Goal: Task Accomplishment & Management: Manage account settings

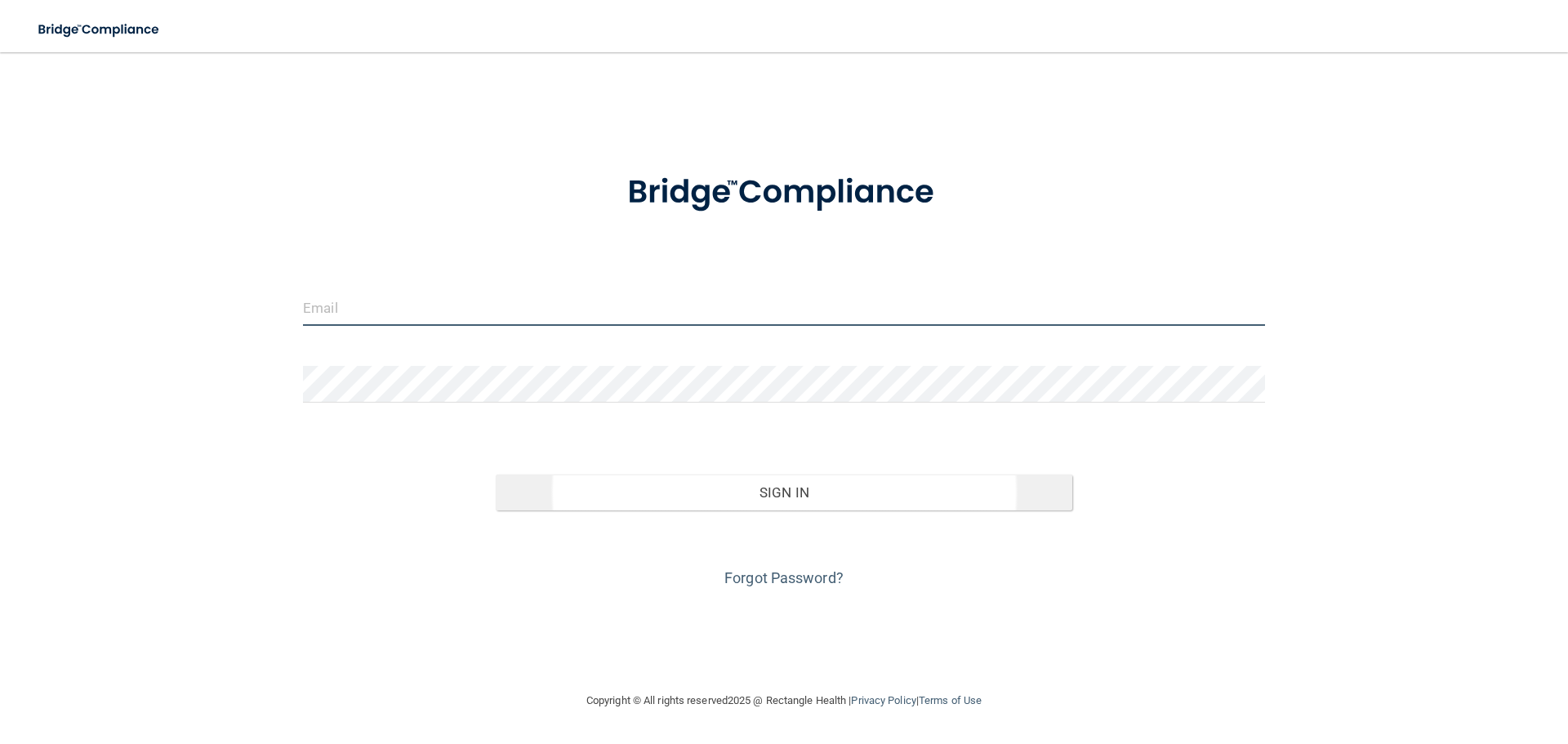
type input "[EMAIL_ADDRESS][DOMAIN_NAME]"
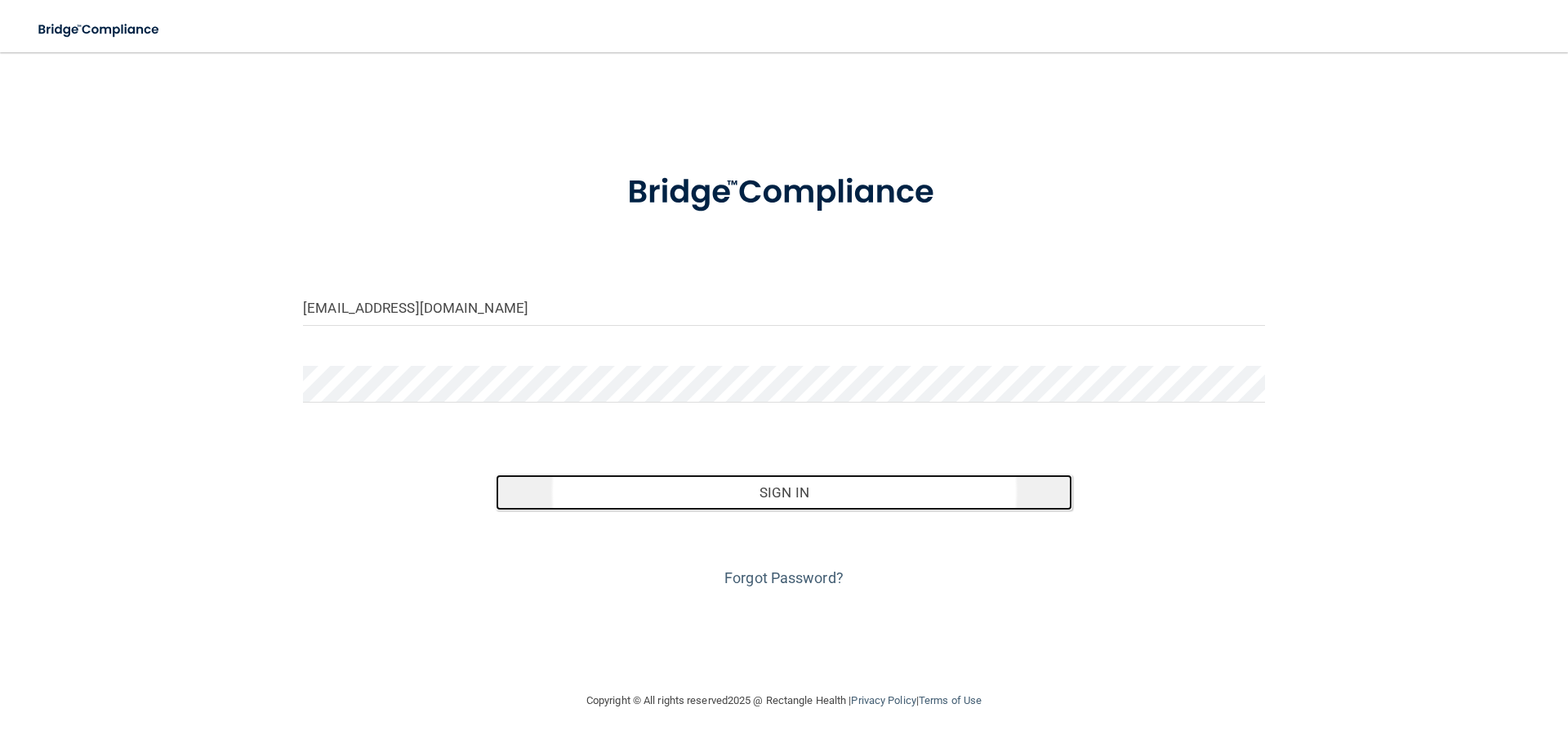
click at [773, 494] on button "Sign In" at bounding box center [784, 492] width 578 height 36
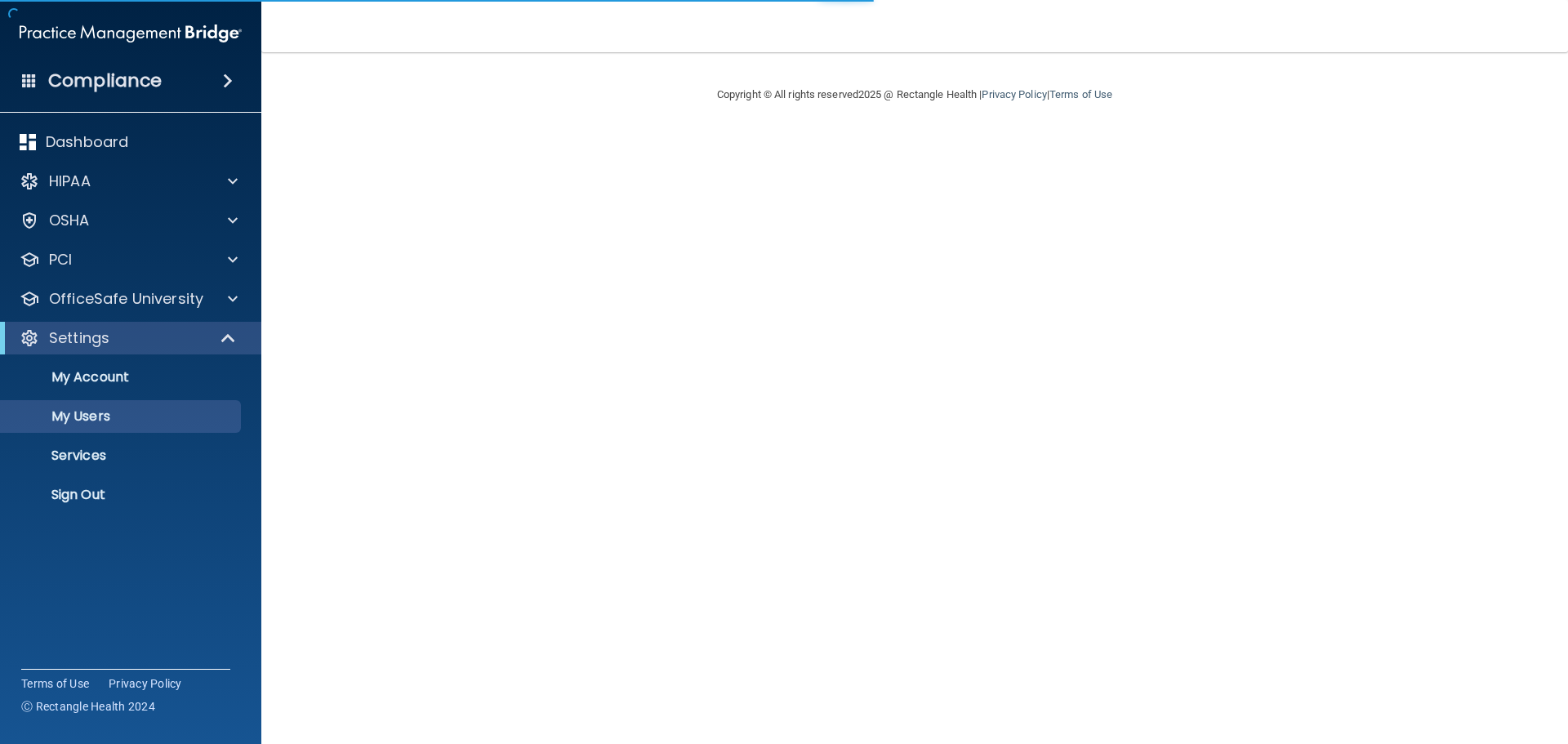
select select "20"
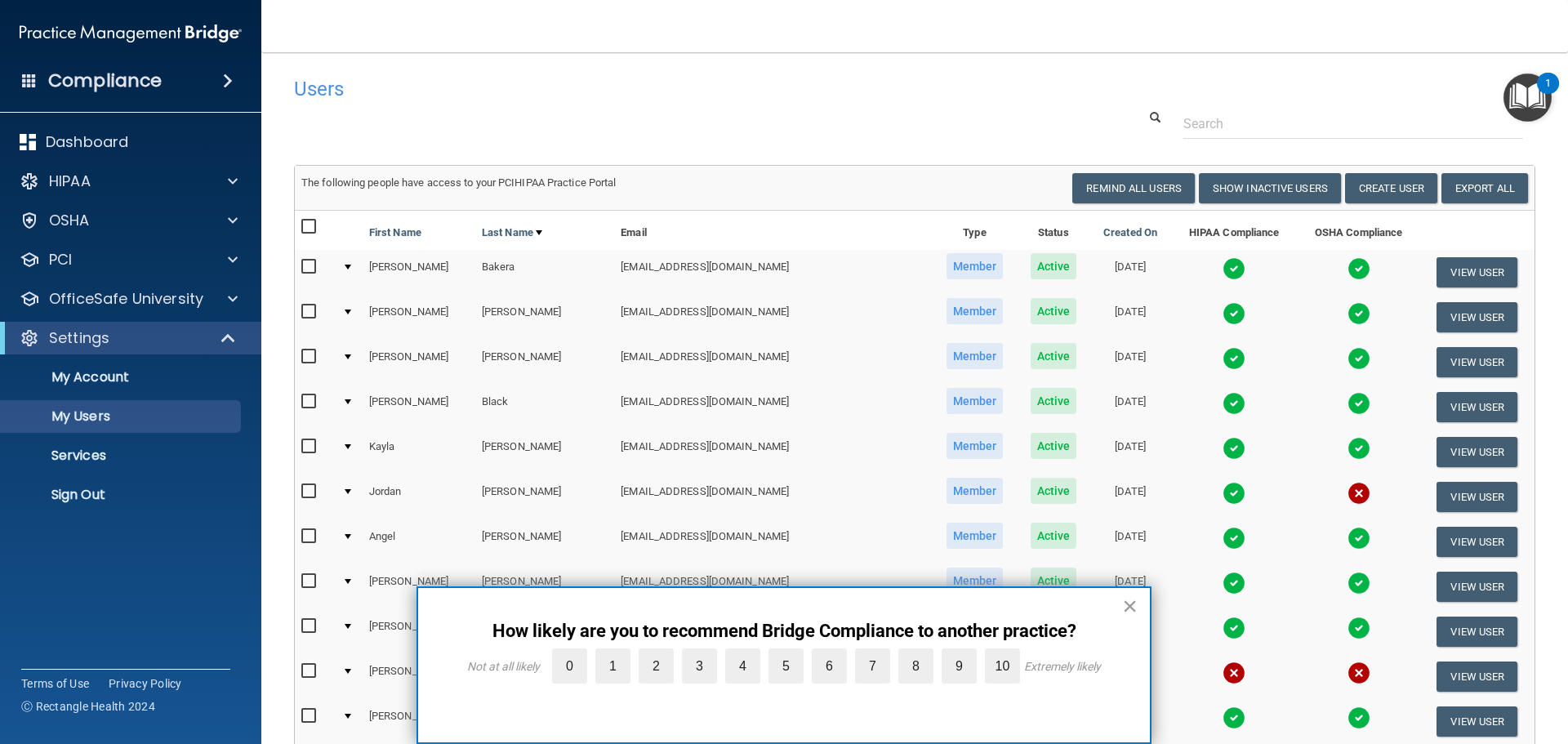
click at [1134, 609] on button "×" at bounding box center [1130, 605] width 16 height 26
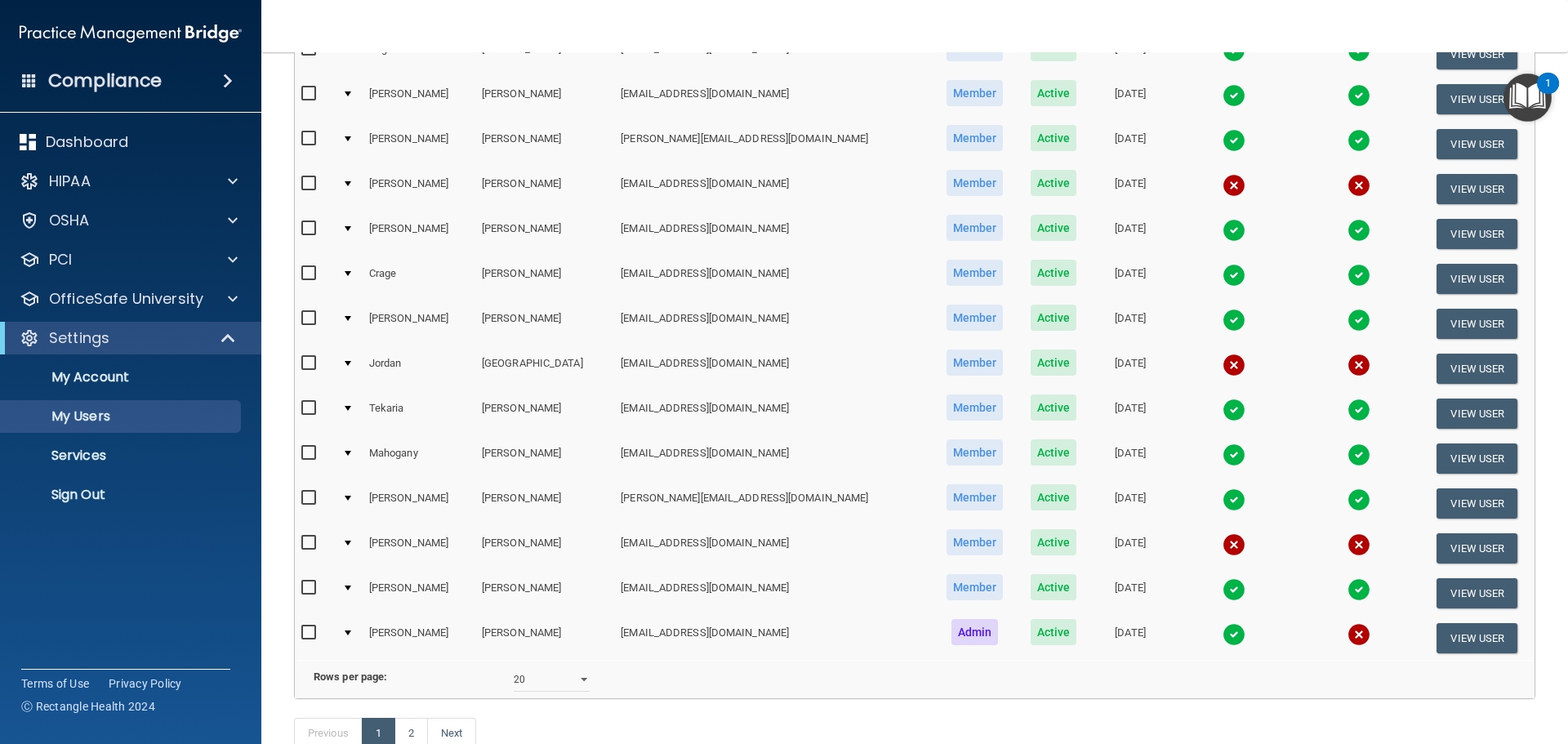
scroll to position [490, 0]
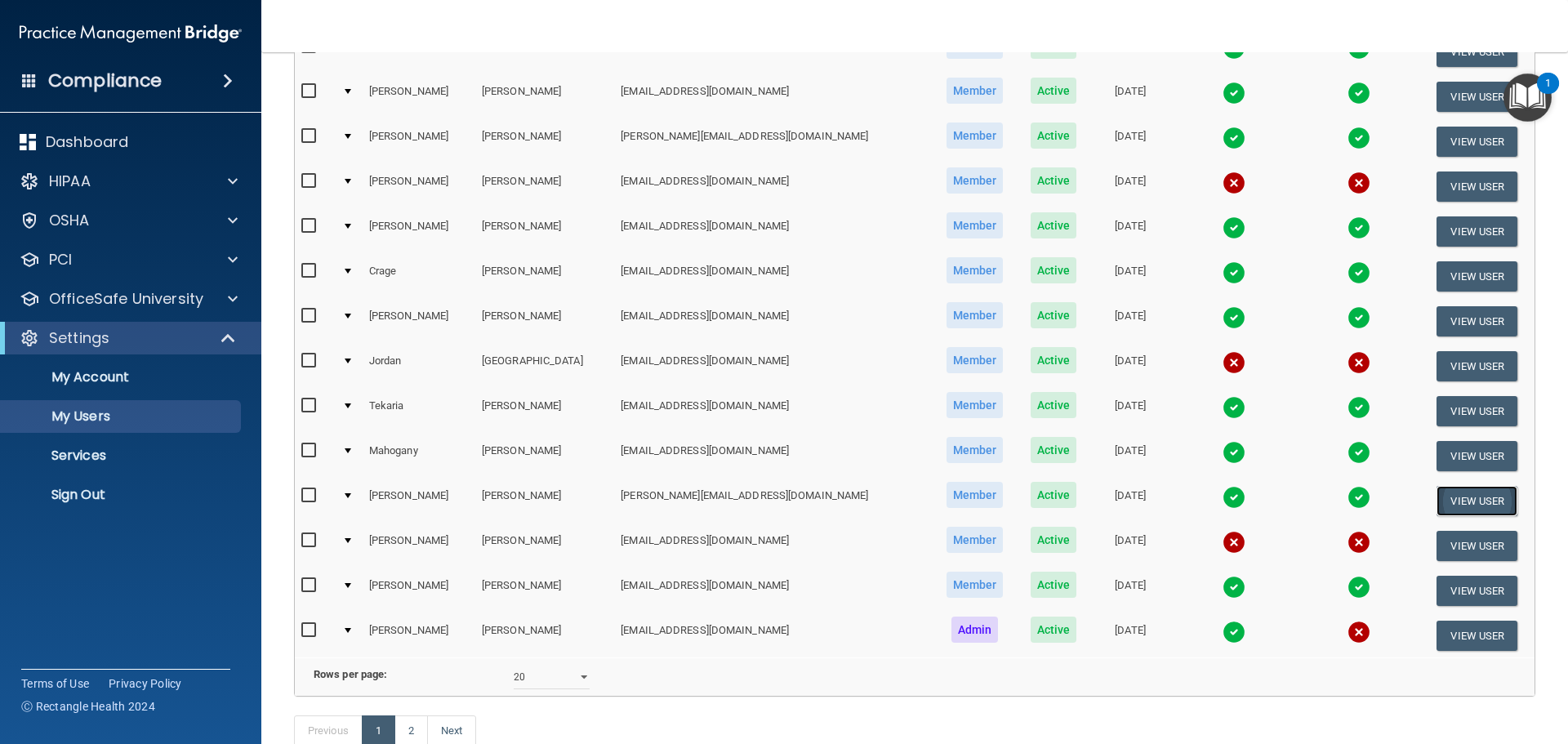
click at [1463, 495] on button "View User" at bounding box center [1476, 501] width 80 height 30
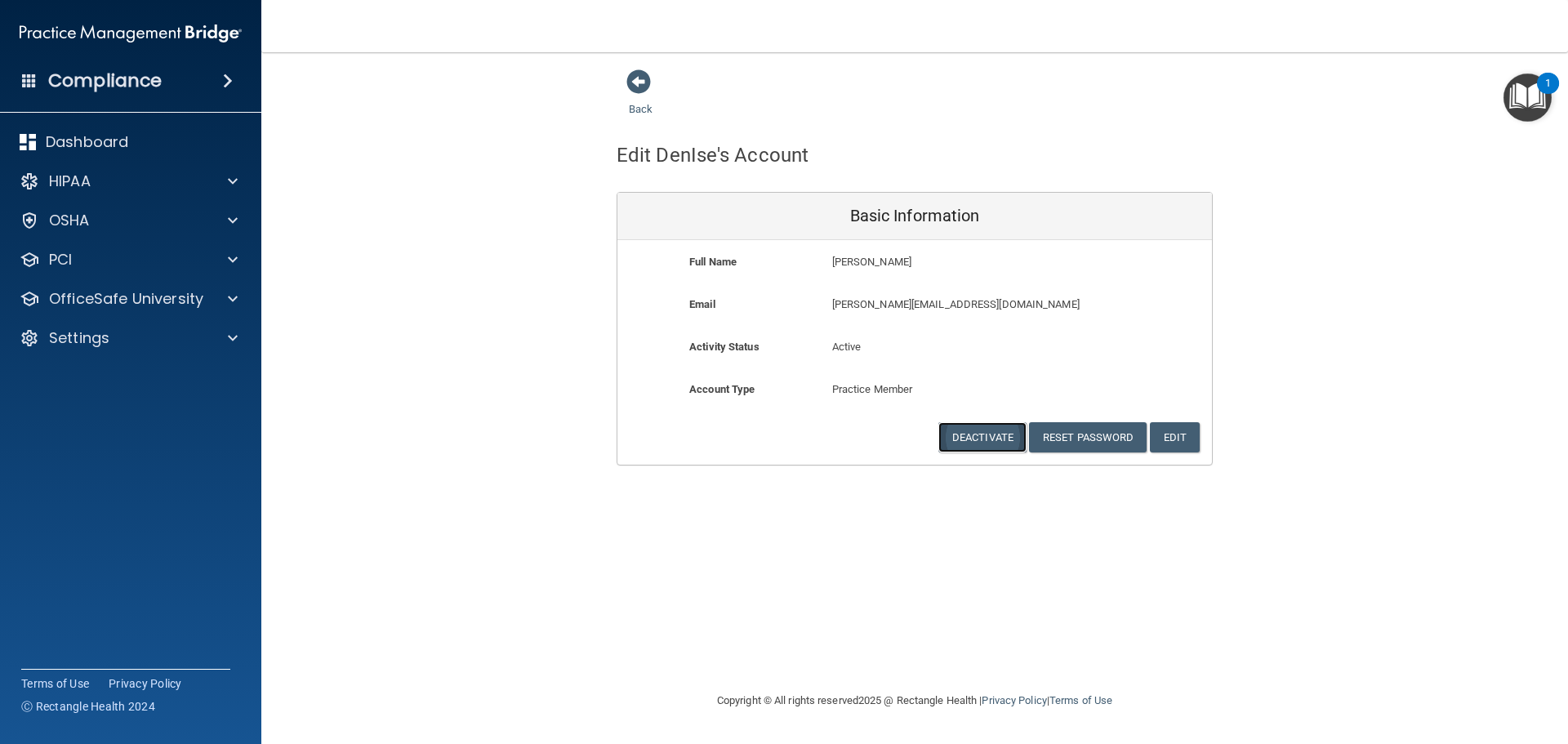
click at [992, 443] on button "Deactivate" at bounding box center [982, 437] width 88 height 30
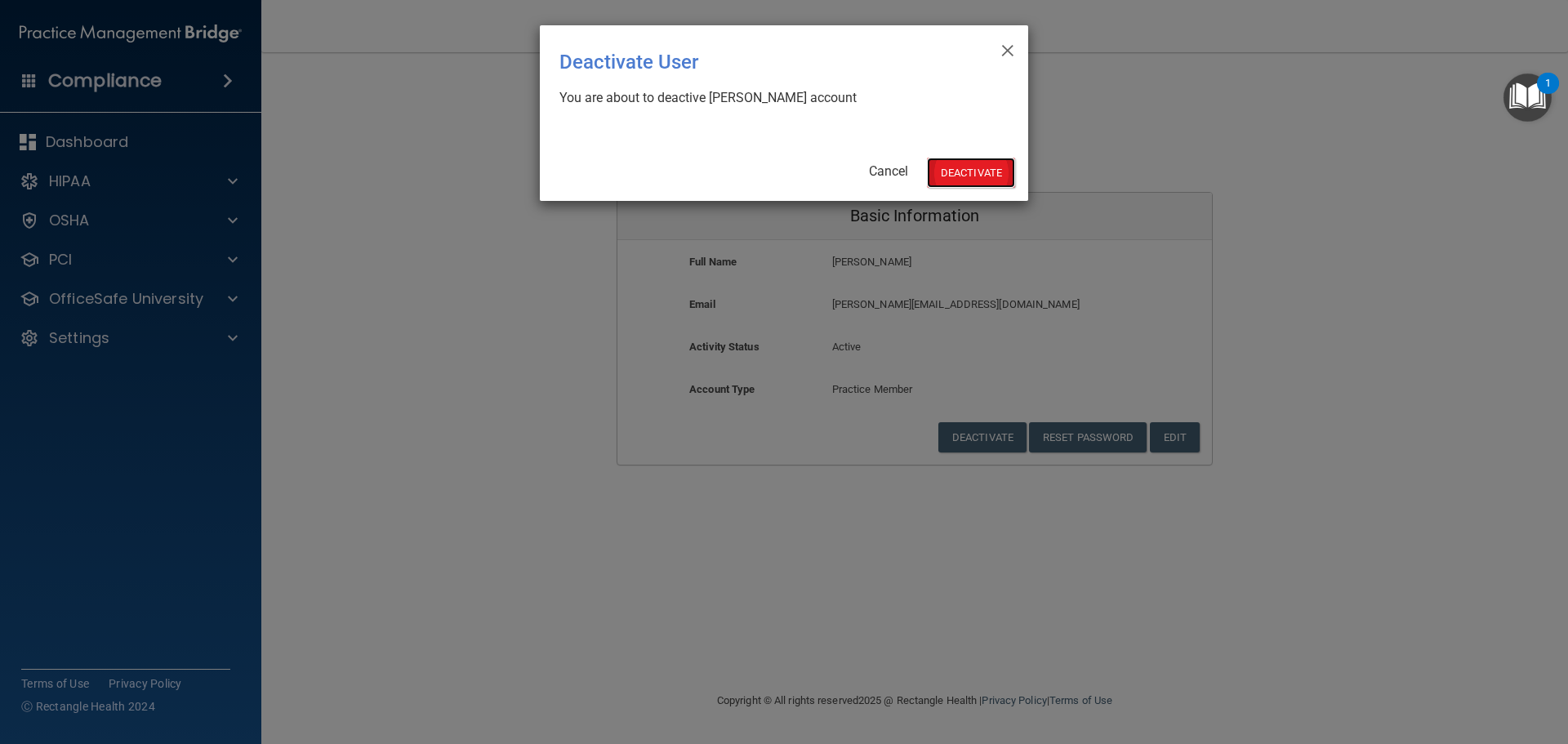
click at [966, 163] on button "Deactivate" at bounding box center [971, 173] width 88 height 30
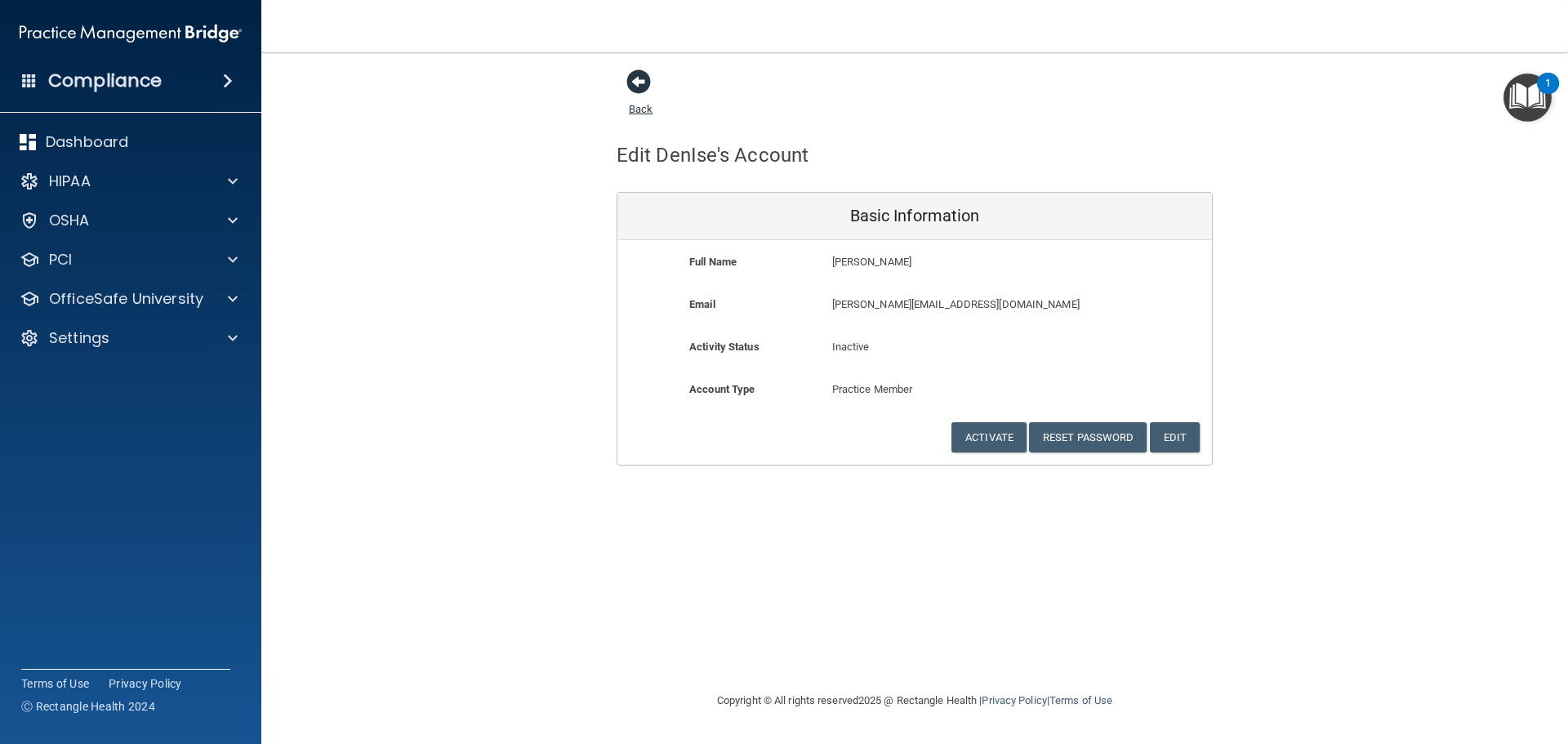
click at [643, 76] on span at bounding box center [639, 81] width 25 height 25
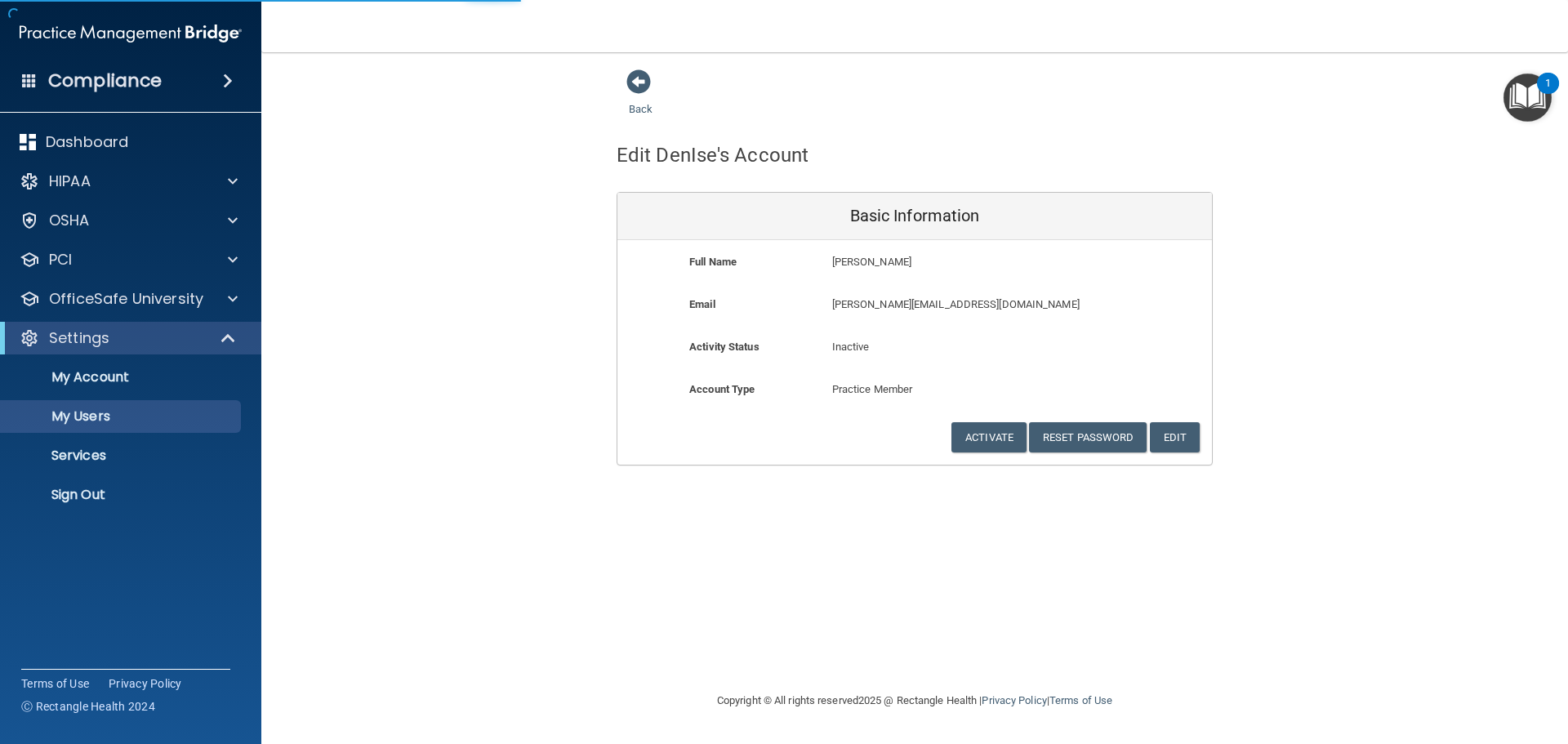
select select "20"
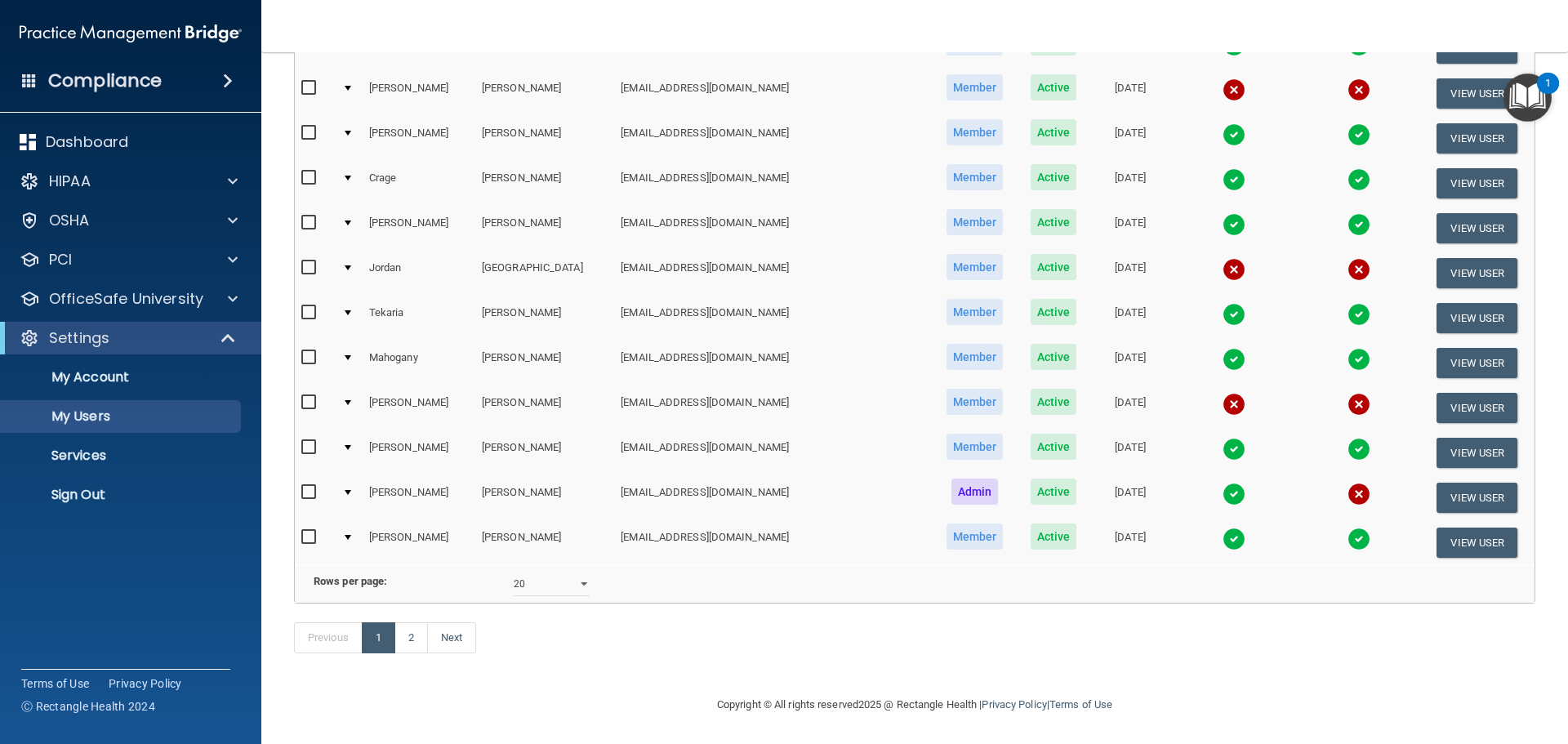
scroll to position [607, 0]
click at [411, 640] on link "2" at bounding box center [411, 638] width 33 height 31
select select "20"
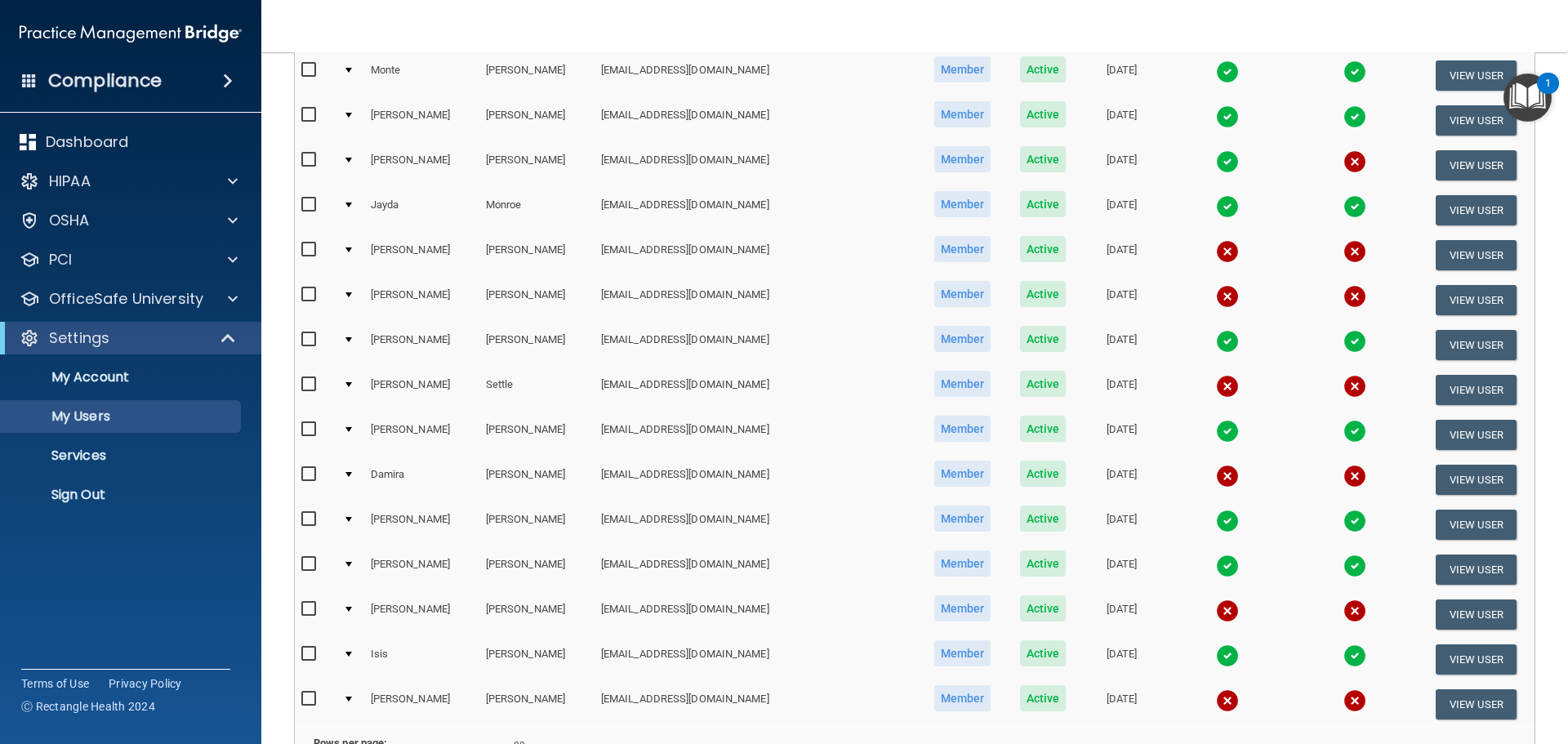
scroll to position [245, 0]
